Goal: Check status: Check status

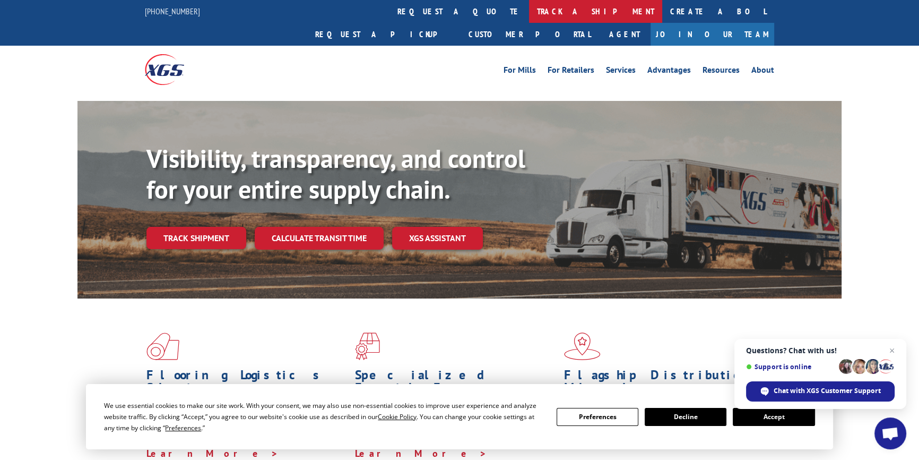
click at [529, 12] on link "track a shipment" at bounding box center [595, 11] width 133 height 23
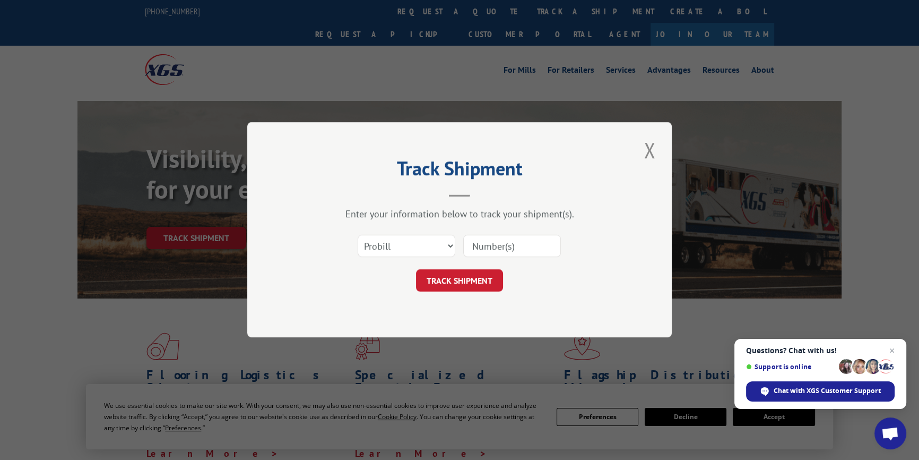
click at [530, 239] on input at bounding box center [512, 246] width 98 height 22
paste input "17401629"
type input "17401629"
click at [477, 287] on button "TRACK SHIPMENT" at bounding box center [459, 281] width 87 height 22
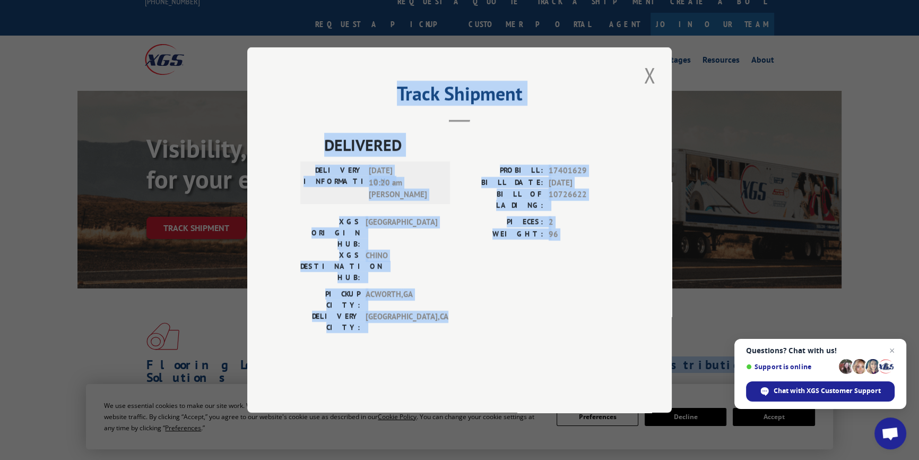
click at [444, 122] on header "Track Shipment" at bounding box center [459, 104] width 318 height 36
click at [442, 157] on span "DELIVERED" at bounding box center [471, 145] width 295 height 24
